Goal: Information Seeking & Learning: Learn about a topic

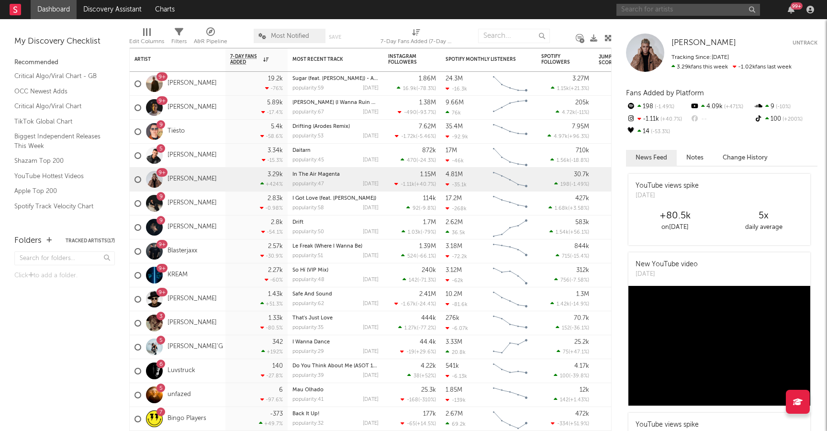
click at [678, 10] on input "text" at bounding box center [688, 10] width 144 height 12
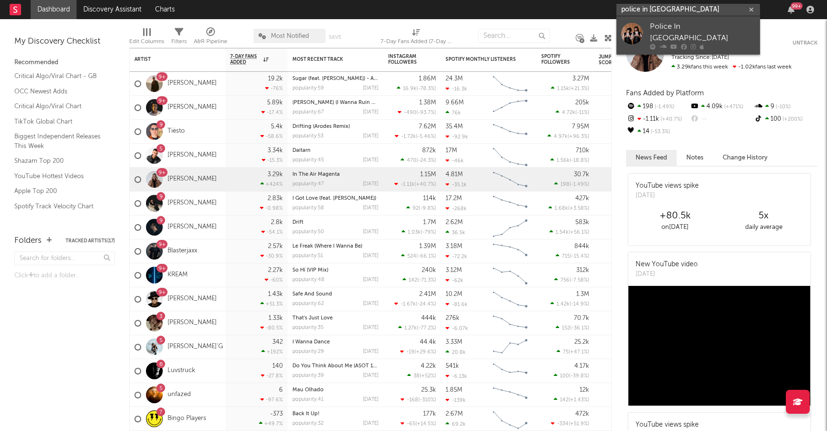
type input "police in [GEOGRAPHIC_DATA]"
click at [679, 30] on div "Police In [GEOGRAPHIC_DATA]" at bounding box center [702, 32] width 105 height 23
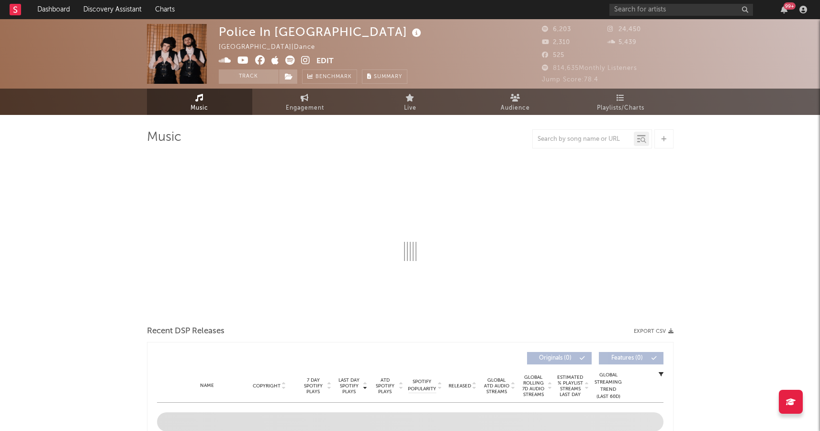
select select "1w"
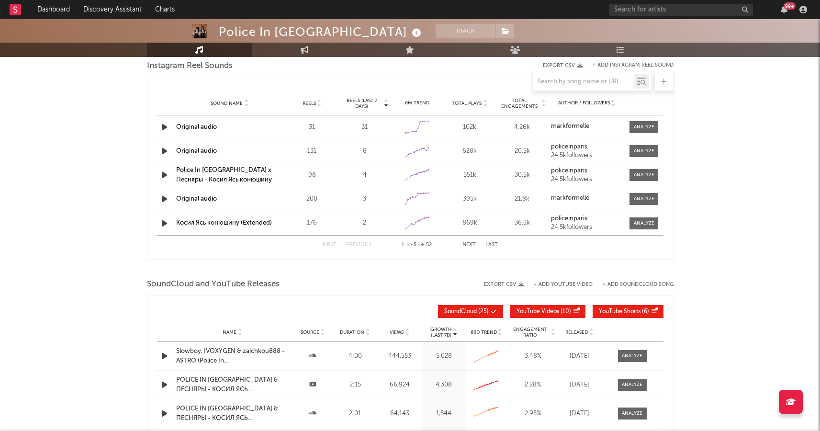
scroll to position [650, 0]
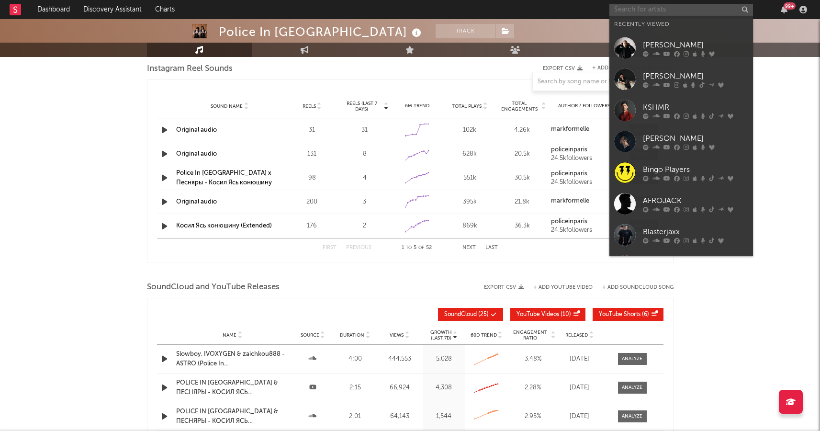
click at [688, 10] on input "text" at bounding box center [681, 10] width 144 height 12
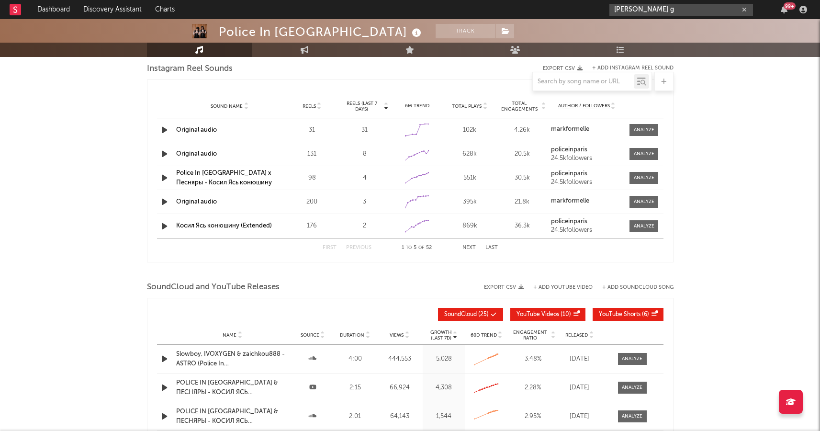
click at [647, 7] on input "[PERSON_NAME] g" at bounding box center [681, 10] width 144 height 12
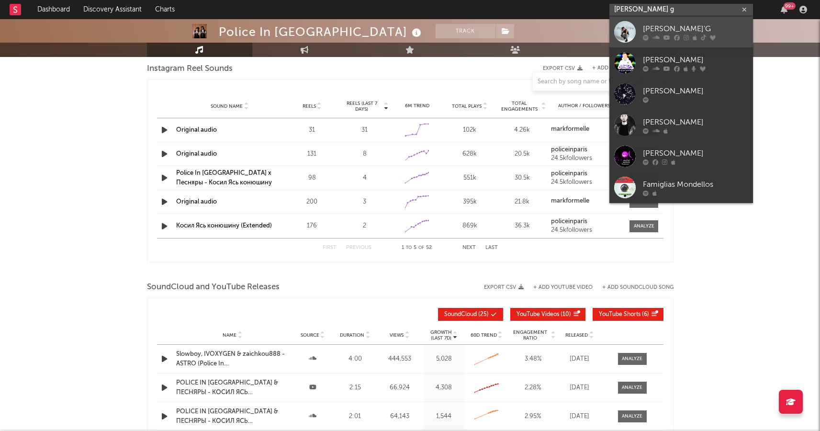
type input "[PERSON_NAME] g"
click at [656, 18] on link "[PERSON_NAME]'G" at bounding box center [681, 31] width 144 height 31
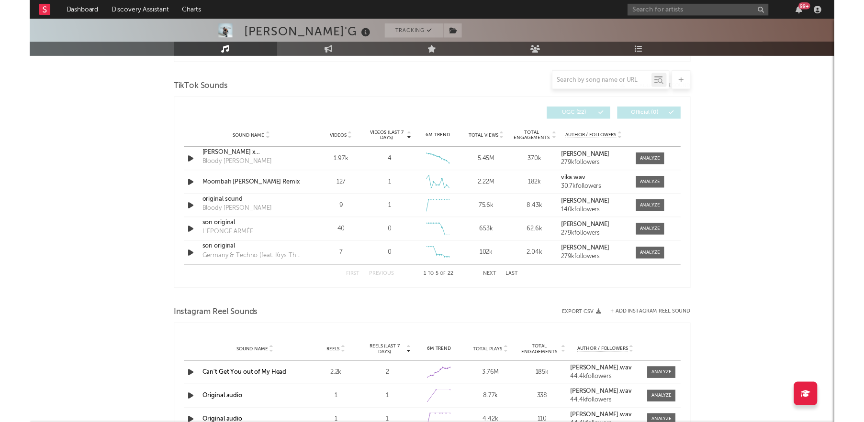
scroll to position [622, 0]
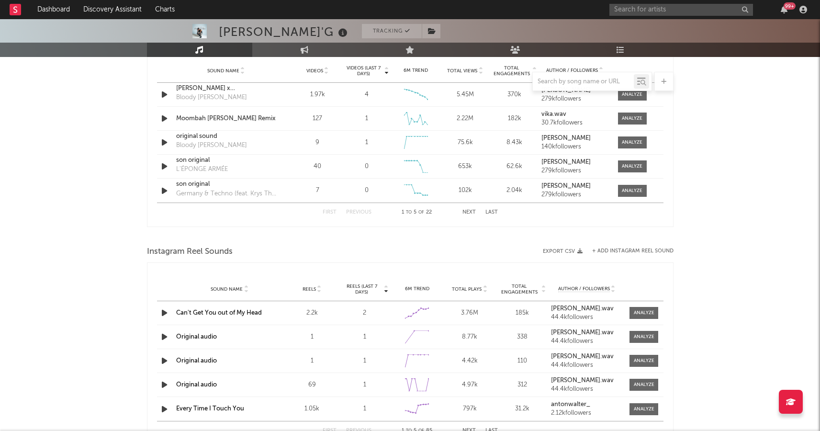
select select "6m"
